Goal: Task Accomplishment & Management: Use online tool/utility

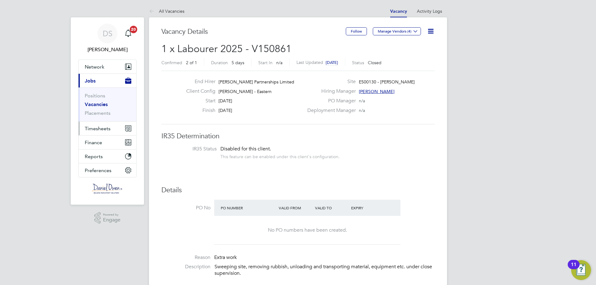
click at [102, 130] on span "Timesheets" at bounding box center [98, 129] width 26 height 6
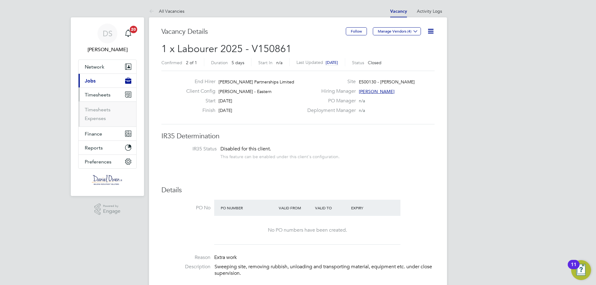
click at [100, 113] on li "Timesheets" at bounding box center [108, 111] width 47 height 9
click at [98, 108] on link "Timesheets" at bounding box center [98, 110] width 26 height 6
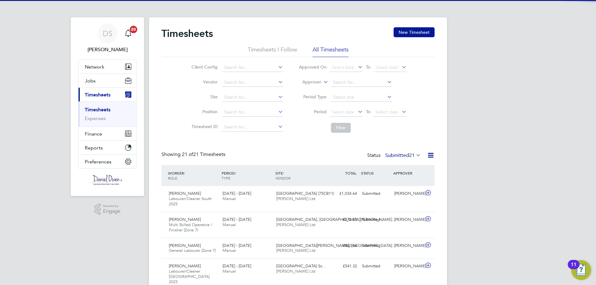
scroll to position [16, 54]
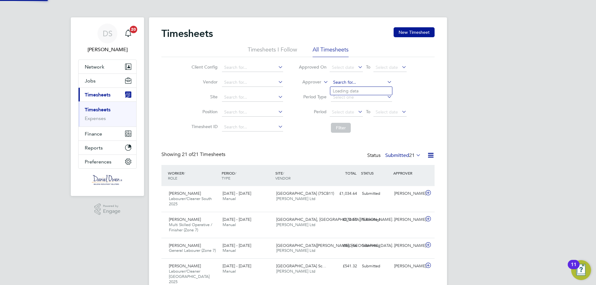
click at [342, 80] on input at bounding box center [361, 82] width 61 height 9
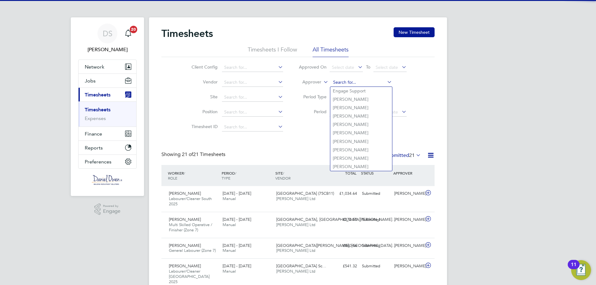
click at [348, 83] on input at bounding box center [361, 82] width 61 height 9
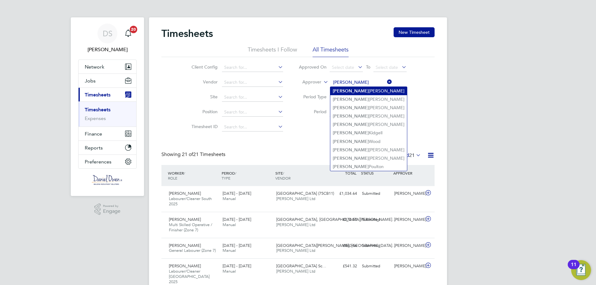
click at [359, 92] on li "[PERSON_NAME]" at bounding box center [368, 91] width 77 height 8
type input "[PERSON_NAME]"
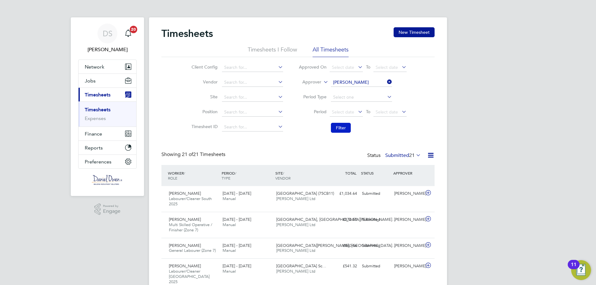
click at [339, 125] on button "Filter" at bounding box center [341, 128] width 20 height 10
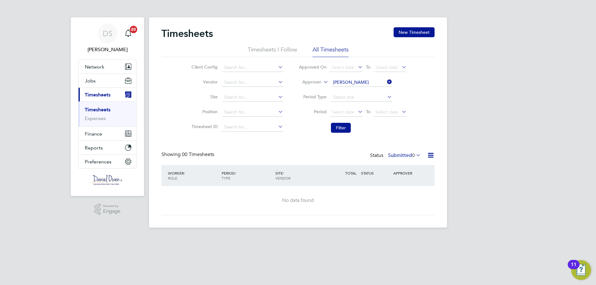
click at [272, 47] on li "Timesheets I Follow" at bounding box center [272, 51] width 49 height 11
click at [321, 55] on li "All Timesheets" at bounding box center [331, 51] width 36 height 11
click at [415, 154] on icon at bounding box center [415, 155] width 0 height 9
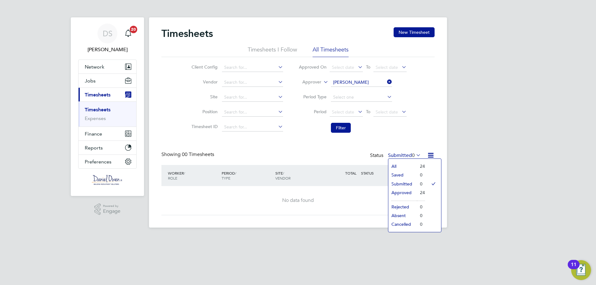
click at [417, 194] on li "24" at bounding box center [421, 192] width 8 height 9
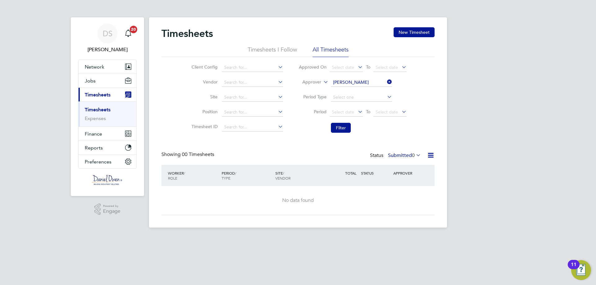
click at [414, 159] on div "Status Submitted 0" at bounding box center [396, 155] width 52 height 9
click at [415, 156] on icon at bounding box center [415, 155] width 0 height 9
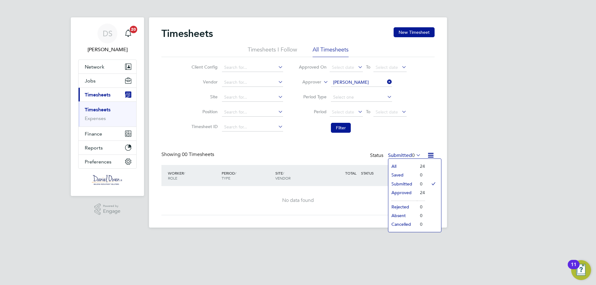
click at [406, 191] on li "Approved" at bounding box center [402, 192] width 29 height 9
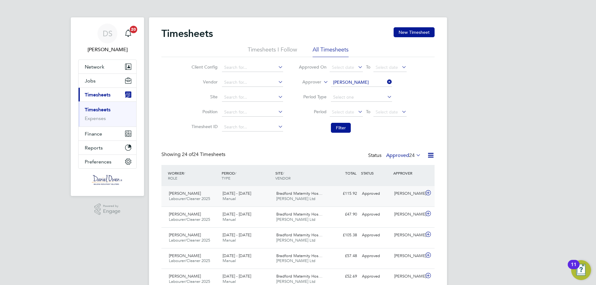
click at [311, 196] on span "Bradford Maternity Hos…" at bounding box center [299, 193] width 46 height 5
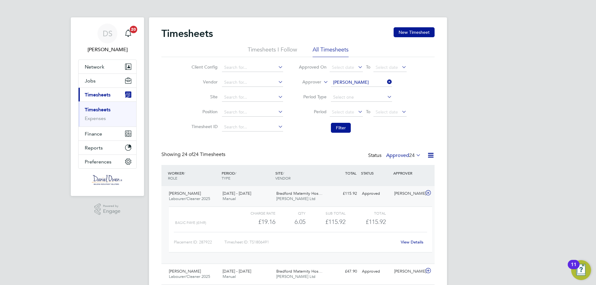
click at [409, 242] on link "View Details" at bounding box center [412, 242] width 23 height 5
